Goal: Transaction & Acquisition: Subscribe to service/newsletter

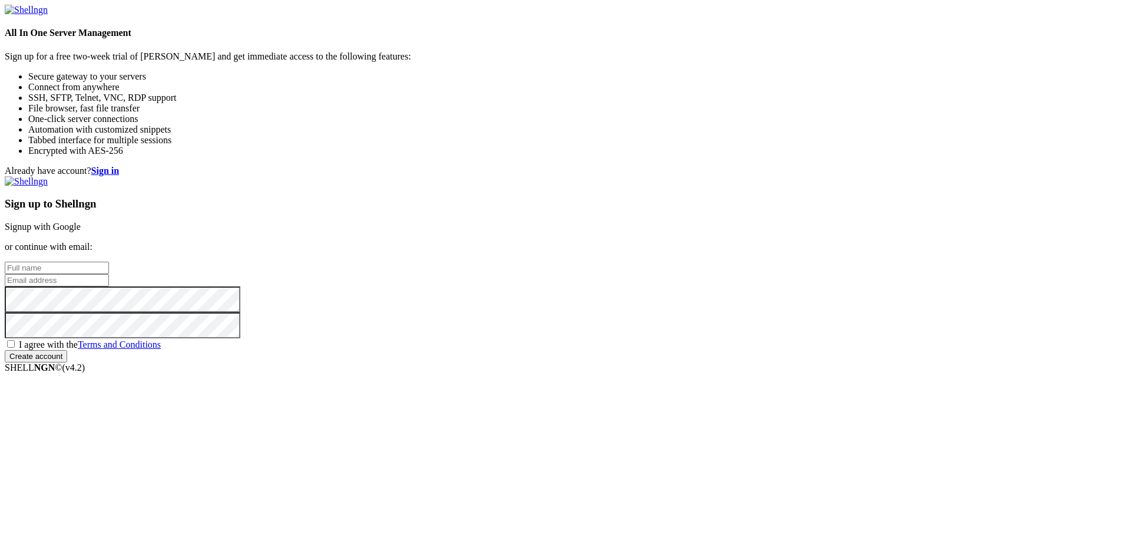
click at [109, 262] on input "text" at bounding box center [57, 268] width 104 height 12
type input "[PERSON_NAME]"
click at [109, 283] on input "email" at bounding box center [57, 280] width 104 height 12
type input "[EMAIL_ADDRESS][DOMAIN_NAME]"
click at [161, 349] on span "I agree with the Terms and Conditions" at bounding box center [90, 344] width 142 height 10
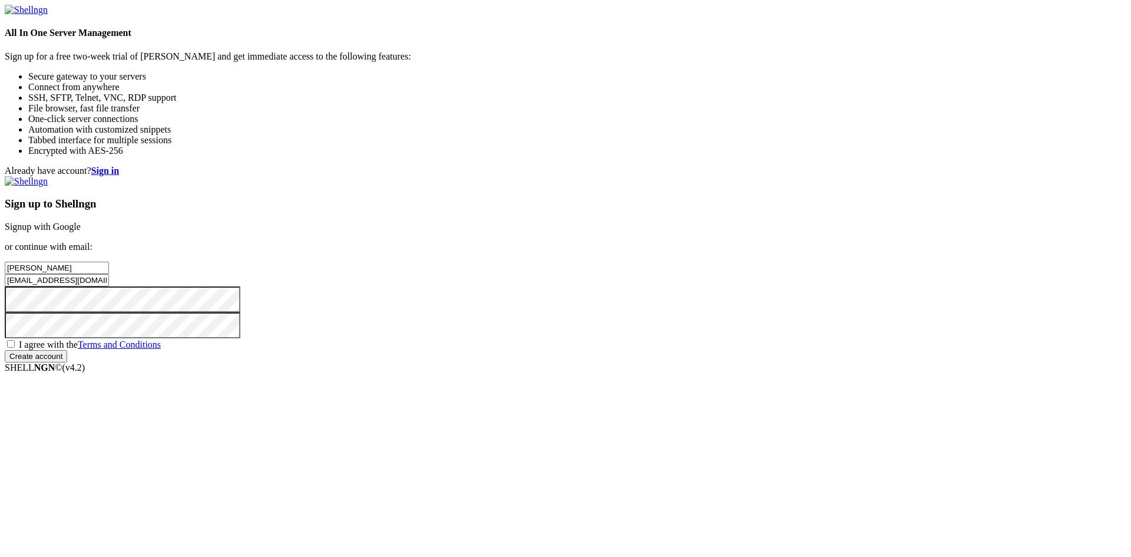
click at [15, 348] on input "I agree with the Terms and Conditions" at bounding box center [11, 344] width 8 height 8
checkbox input "true"
click at [67, 362] on input "Create account" at bounding box center [36, 356] width 62 height 12
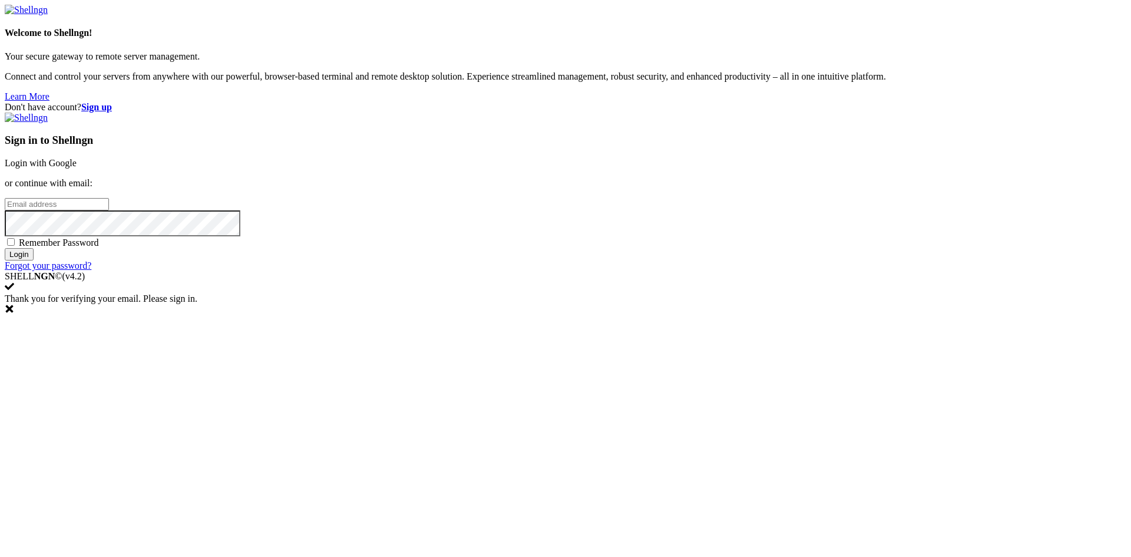
click at [109, 210] on input "email" at bounding box center [57, 204] width 104 height 12
type input "[EMAIL_ADDRESS][DOMAIN_NAME]"
click at [34, 260] on input "Login" at bounding box center [19, 254] width 29 height 12
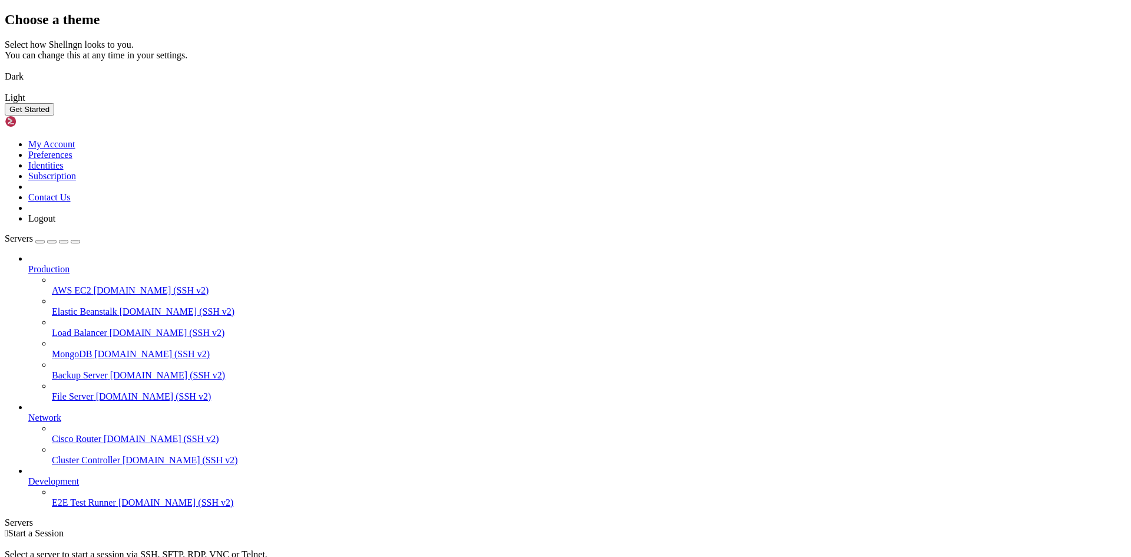
click at [5, 69] on img at bounding box center [5, 69] width 0 height 0
click at [54, 115] on button "Get Started" at bounding box center [29, 109] width 49 height 12
